Goal: Obtain resource: Obtain resource

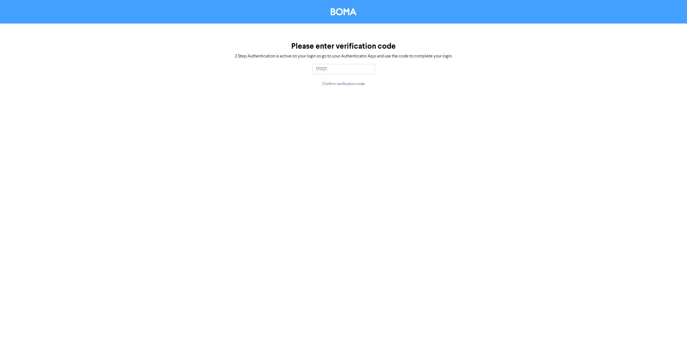
type input "170121"
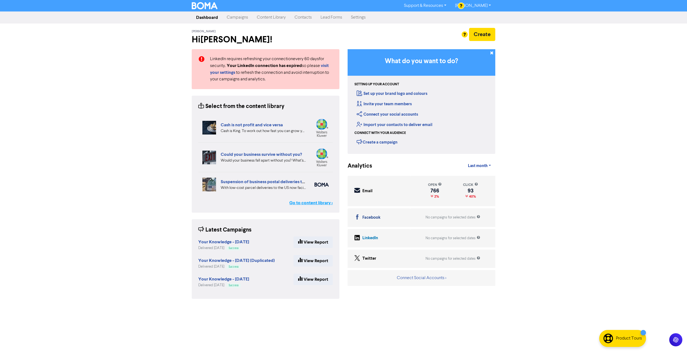
click at [318, 203] on link "Go to content library >" at bounding box center [310, 203] width 43 height 7
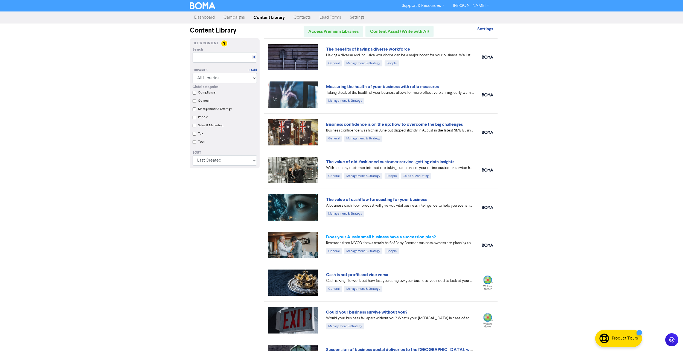
scroll to position [27, 0]
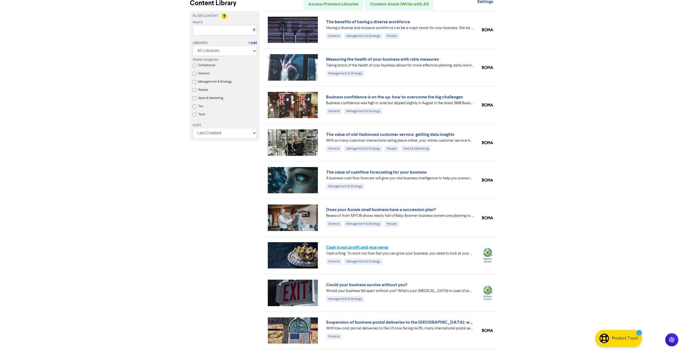
click at [374, 248] on link "Cash is not profit and vice versa" at bounding box center [357, 247] width 62 height 5
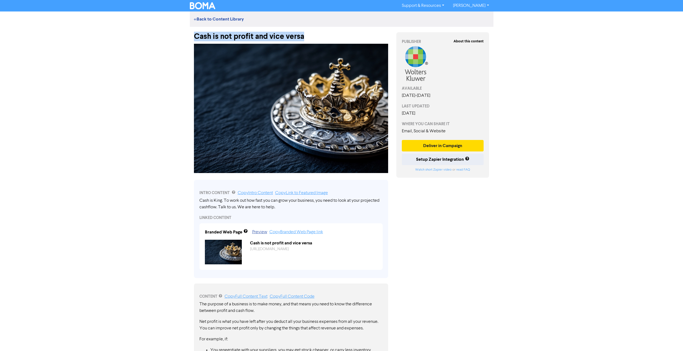
drag, startPoint x: 195, startPoint y: 35, endPoint x: 305, endPoint y: 38, distance: 110.7
click at [305, 38] on div "Cash is not profit and vice versa" at bounding box center [291, 34] width 194 height 14
drag, startPoint x: 305, startPoint y: 38, endPoint x: 297, endPoint y: 37, distance: 7.9
copy div "Cash is not profit and vice versa"
click at [261, 87] on img at bounding box center [291, 108] width 194 height 129
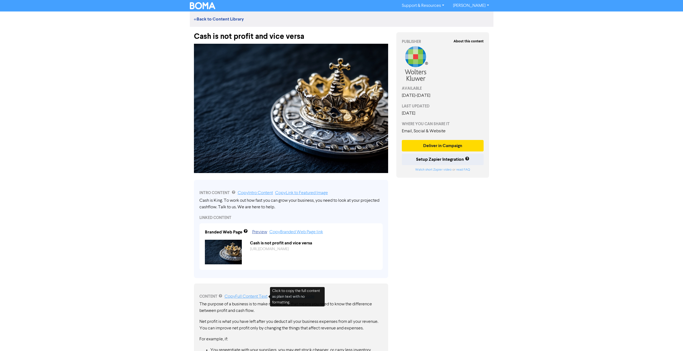
click at [255, 297] on link "Copy Full Content Text" at bounding box center [245, 296] width 43 height 4
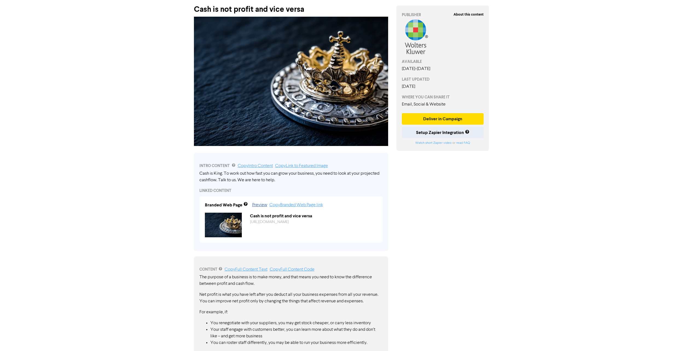
scroll to position [27, 0]
click at [251, 166] on link "Copy Intro Content" at bounding box center [255, 166] width 35 height 4
click at [203, 181] on div "Cash is King. To work out how fast you can grow your business, you need to look…" at bounding box center [290, 177] width 183 height 13
click at [246, 165] on link "Copy Intro Content" at bounding box center [255, 166] width 35 height 4
click at [261, 164] on link "Copy Intro Content" at bounding box center [255, 166] width 35 height 4
